Goal: Task Accomplishment & Management: Manage account settings

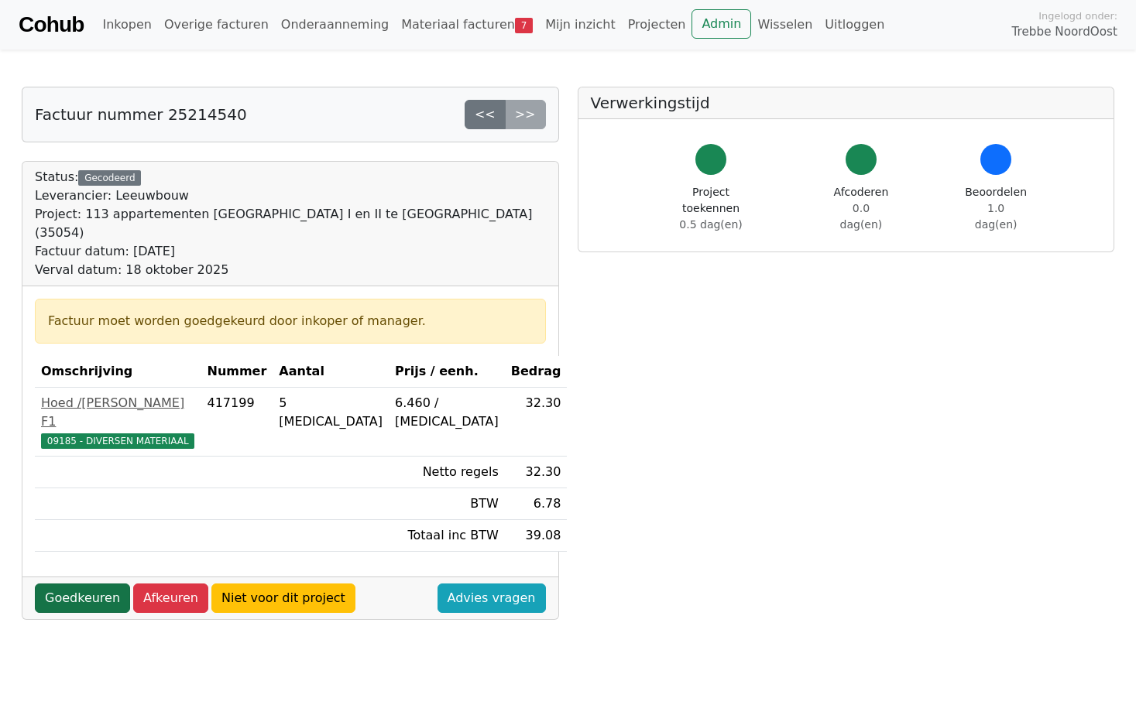
click at [92, 584] on link "Goedkeuren" at bounding box center [82, 598] width 95 height 29
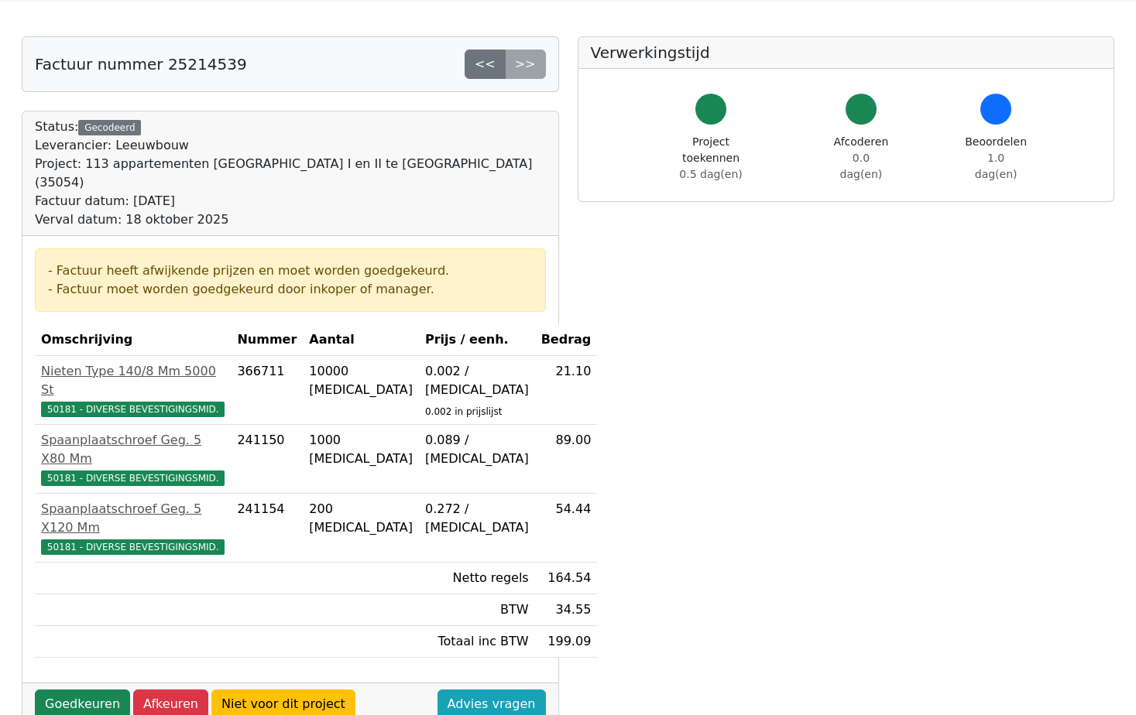
scroll to position [77, 0]
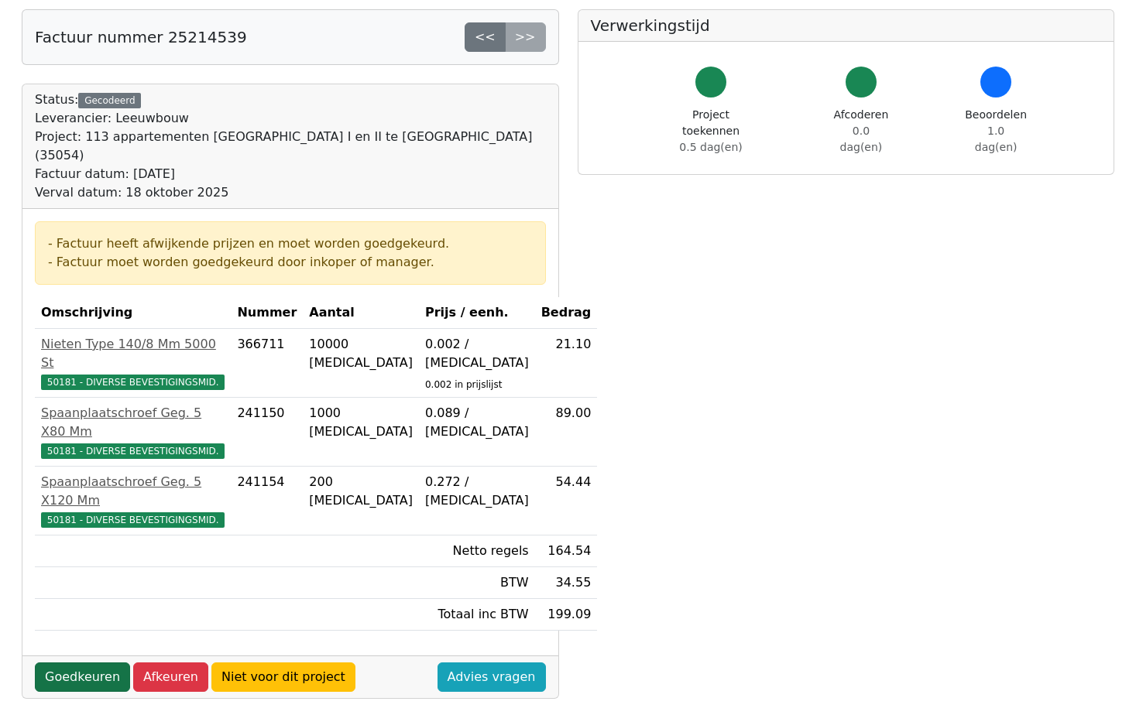
click at [91, 663] on link "Goedkeuren" at bounding box center [82, 677] width 95 height 29
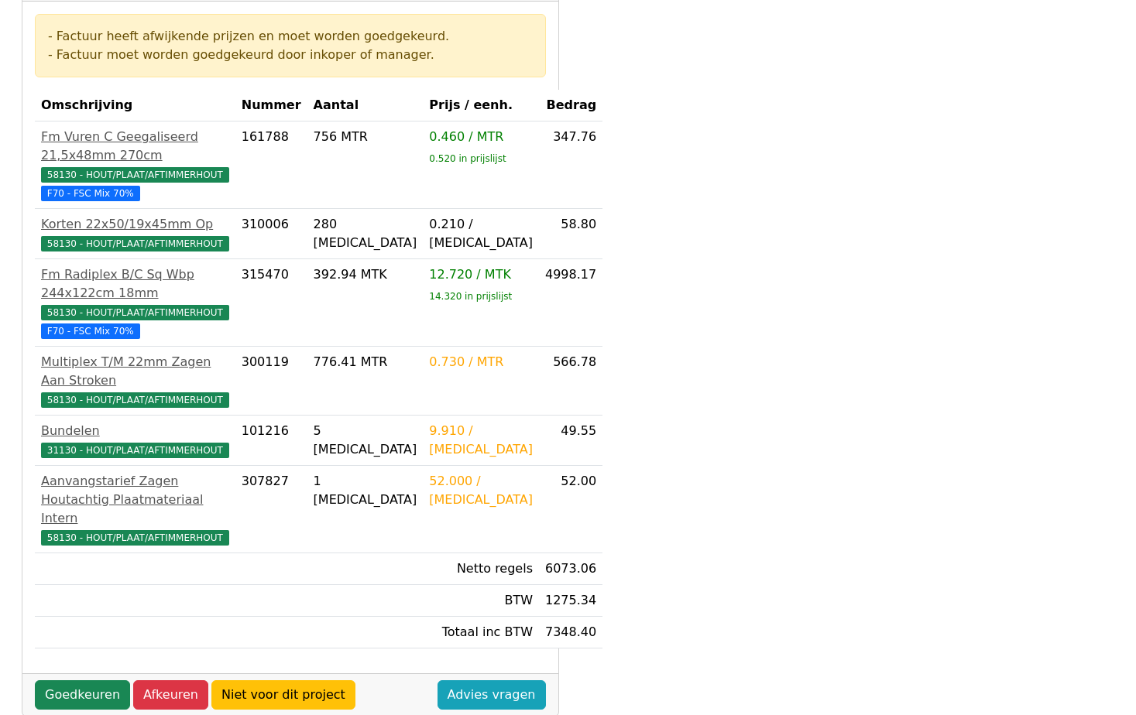
scroll to position [310, 0]
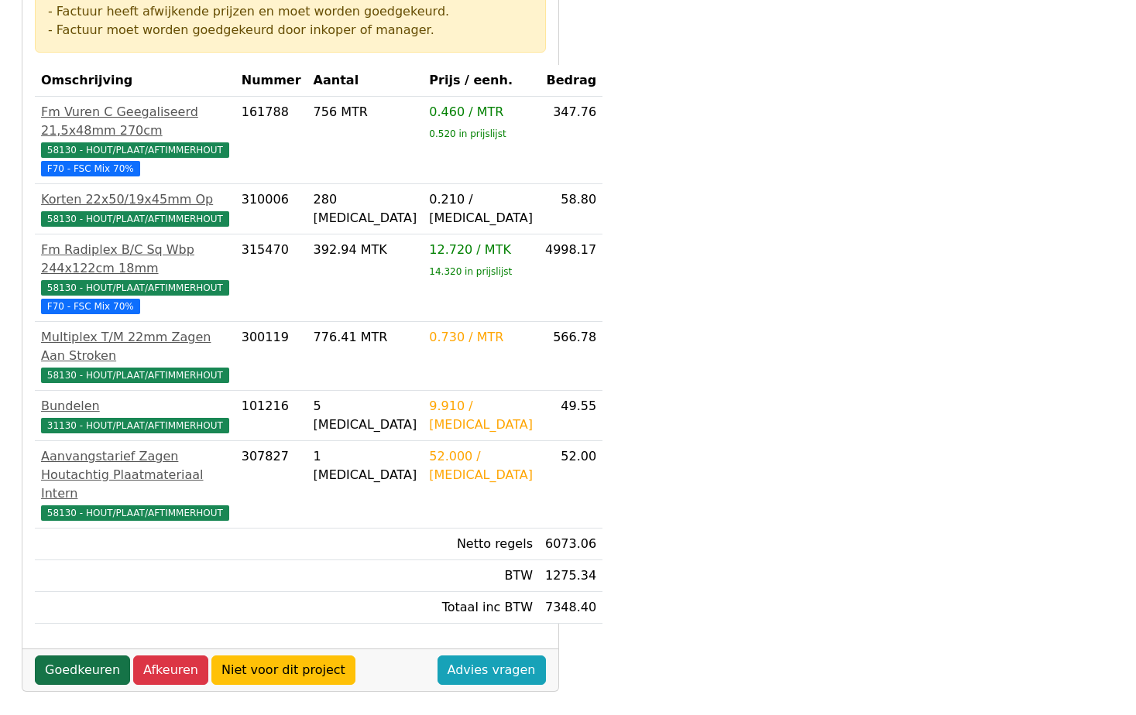
click at [91, 669] on link "Goedkeuren" at bounding box center [82, 670] width 95 height 29
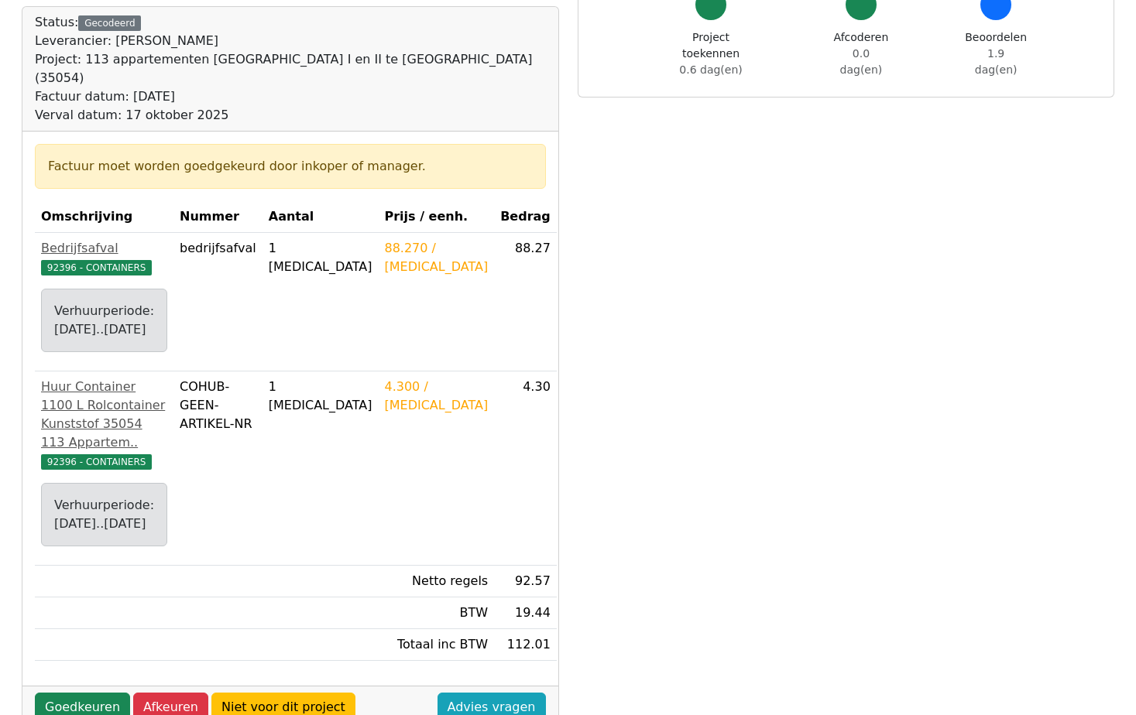
scroll to position [232, 0]
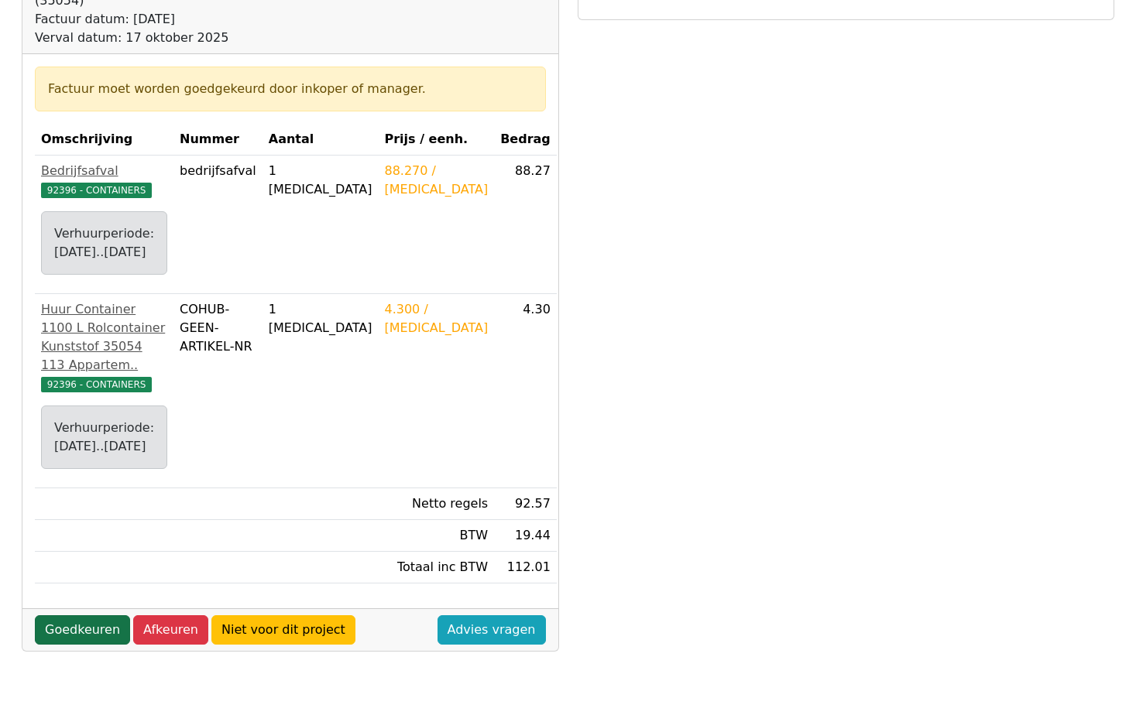
click at [84, 619] on link "Goedkeuren" at bounding box center [82, 629] width 95 height 29
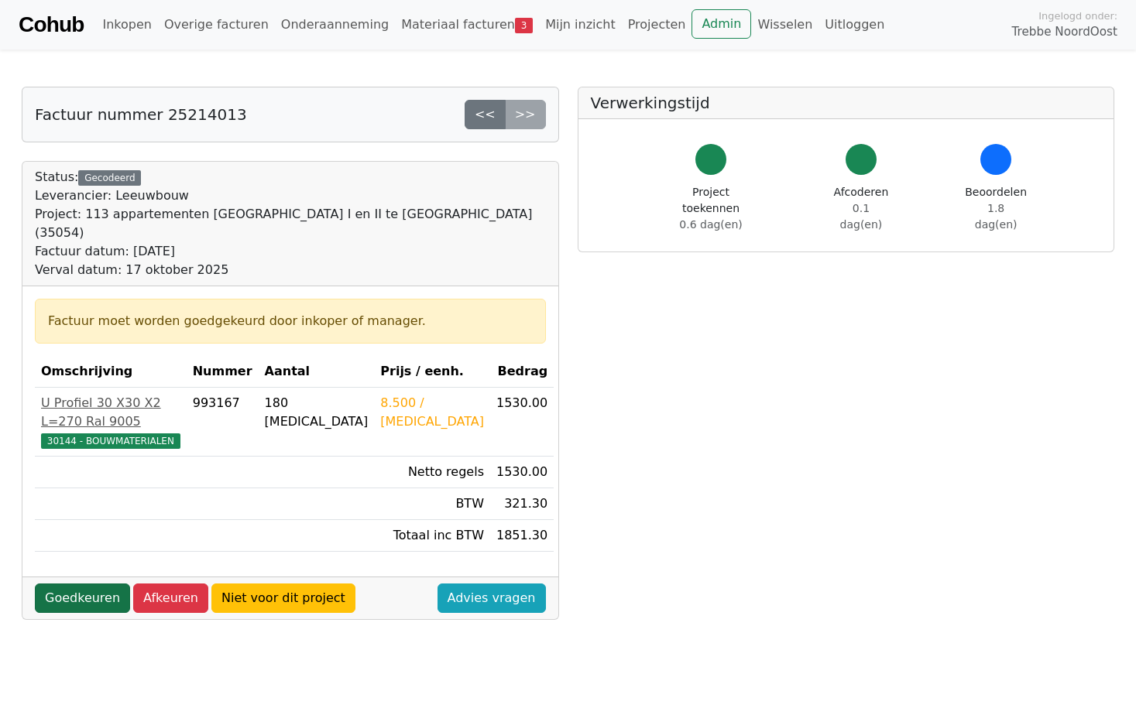
click at [82, 584] on link "Goedkeuren" at bounding box center [82, 598] width 95 height 29
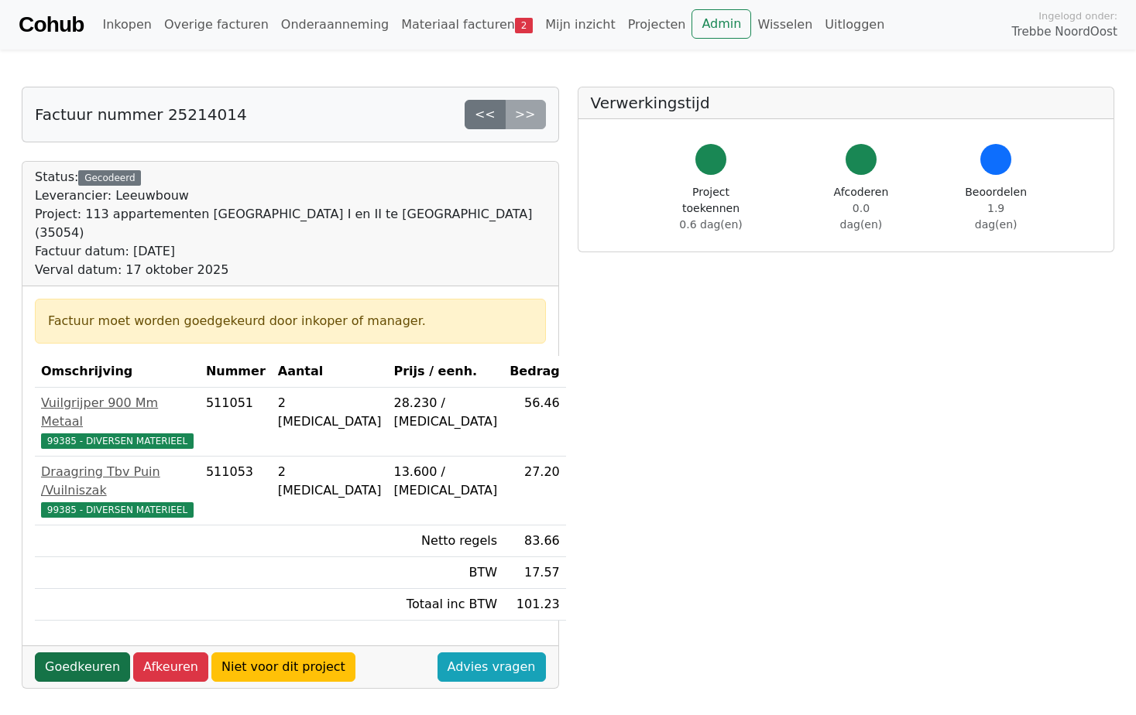
click at [88, 653] on link "Goedkeuren" at bounding box center [82, 667] width 95 height 29
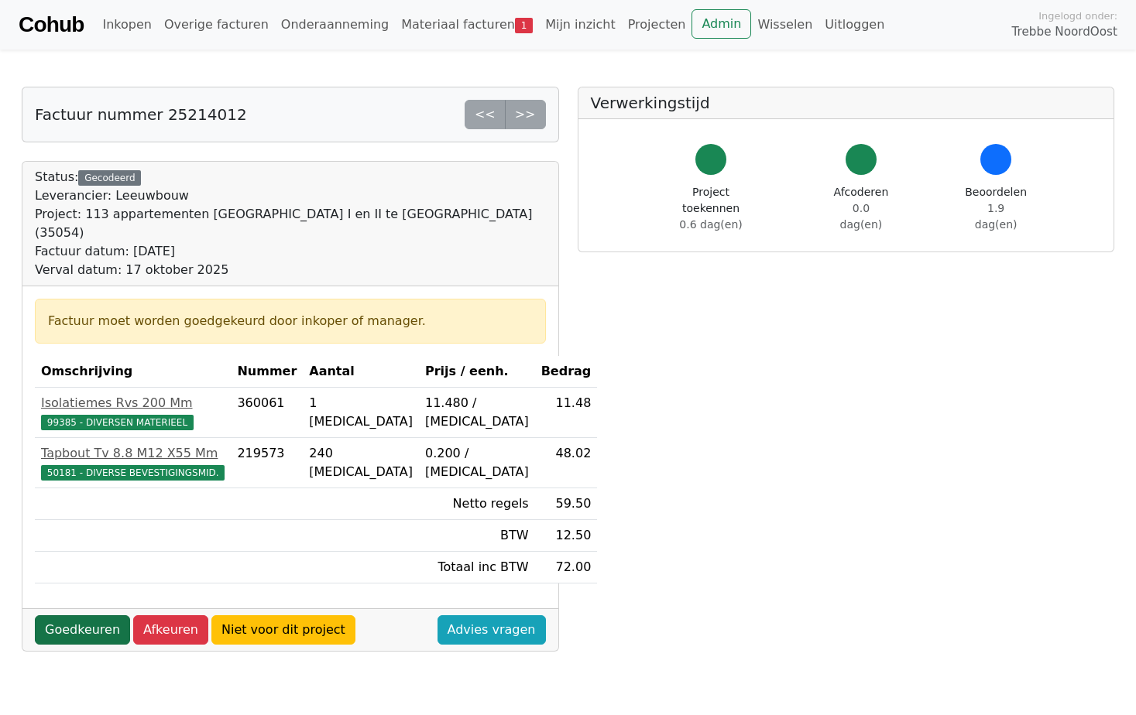
click at [95, 615] on link "Goedkeuren" at bounding box center [82, 629] width 95 height 29
